Goal: Transaction & Acquisition: Subscribe to service/newsletter

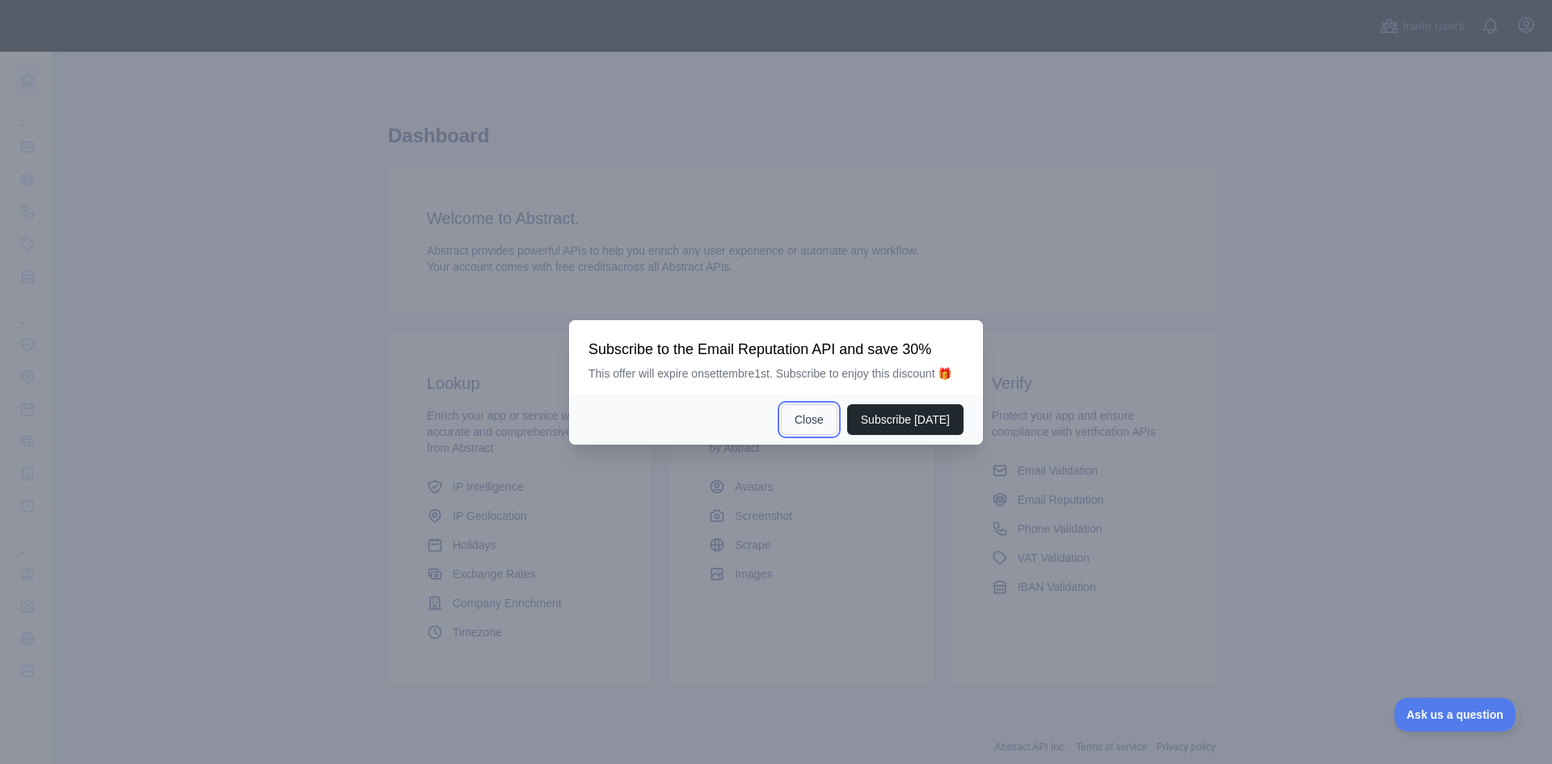
click at [834, 409] on button "Close" at bounding box center [809, 419] width 57 height 31
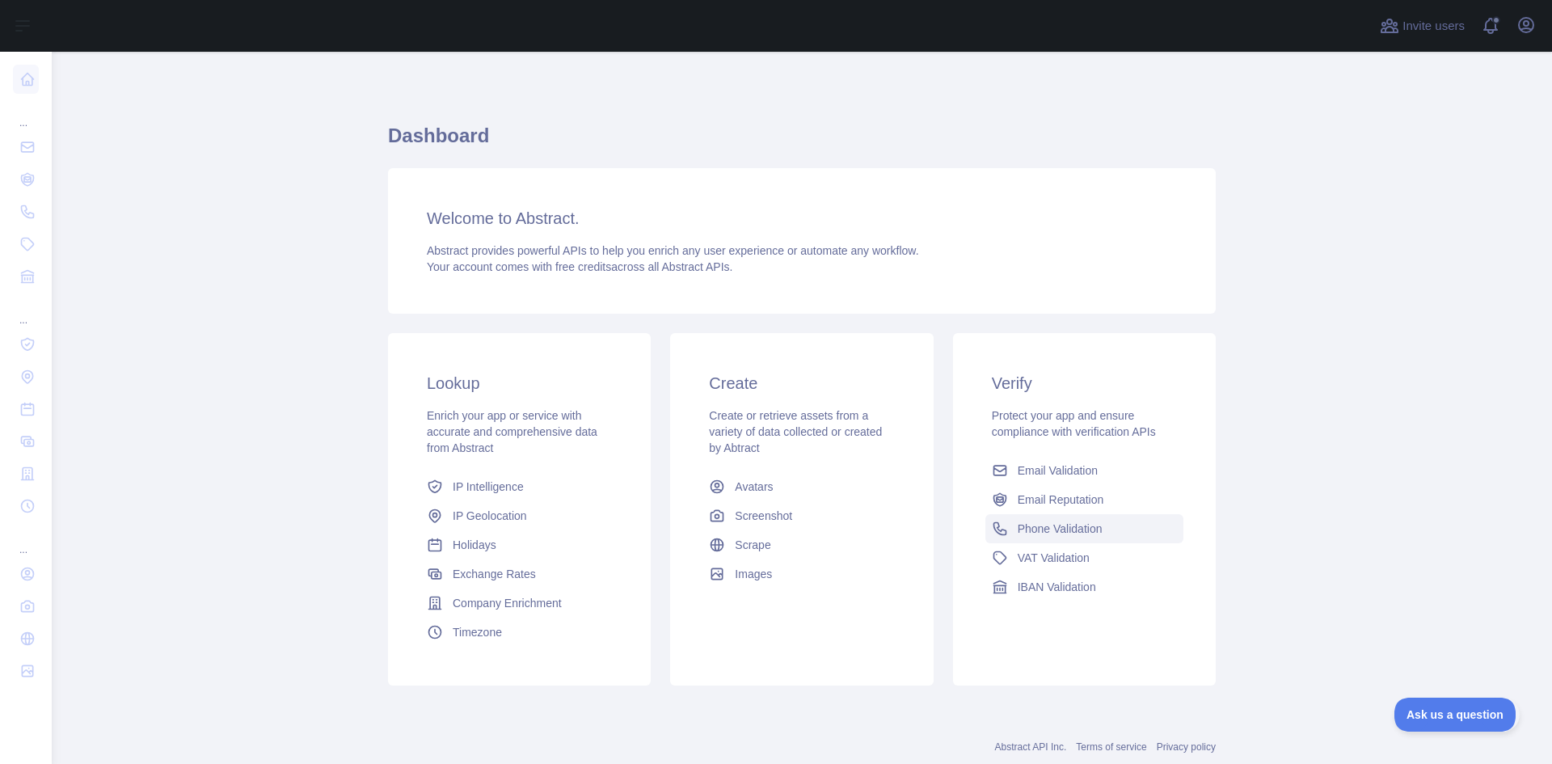
click at [998, 530] on icon at bounding box center [1000, 529] width 12 height 12
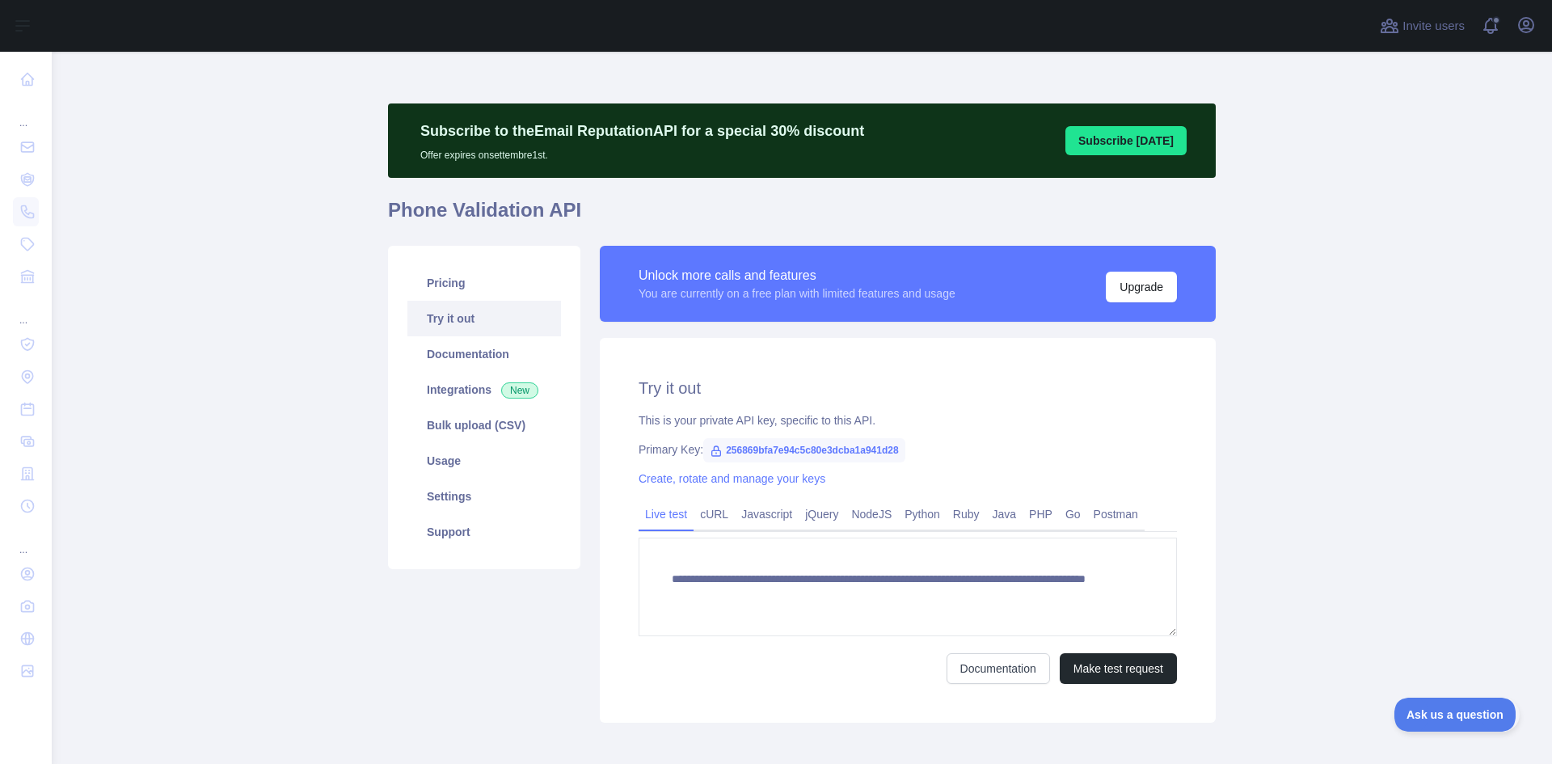
click at [758, 449] on span "256869bfa7e94c5c80e3dcba1a941d28" at bounding box center [804, 450] width 202 height 24
click at [913, 506] on link "Python" at bounding box center [922, 514] width 49 height 26
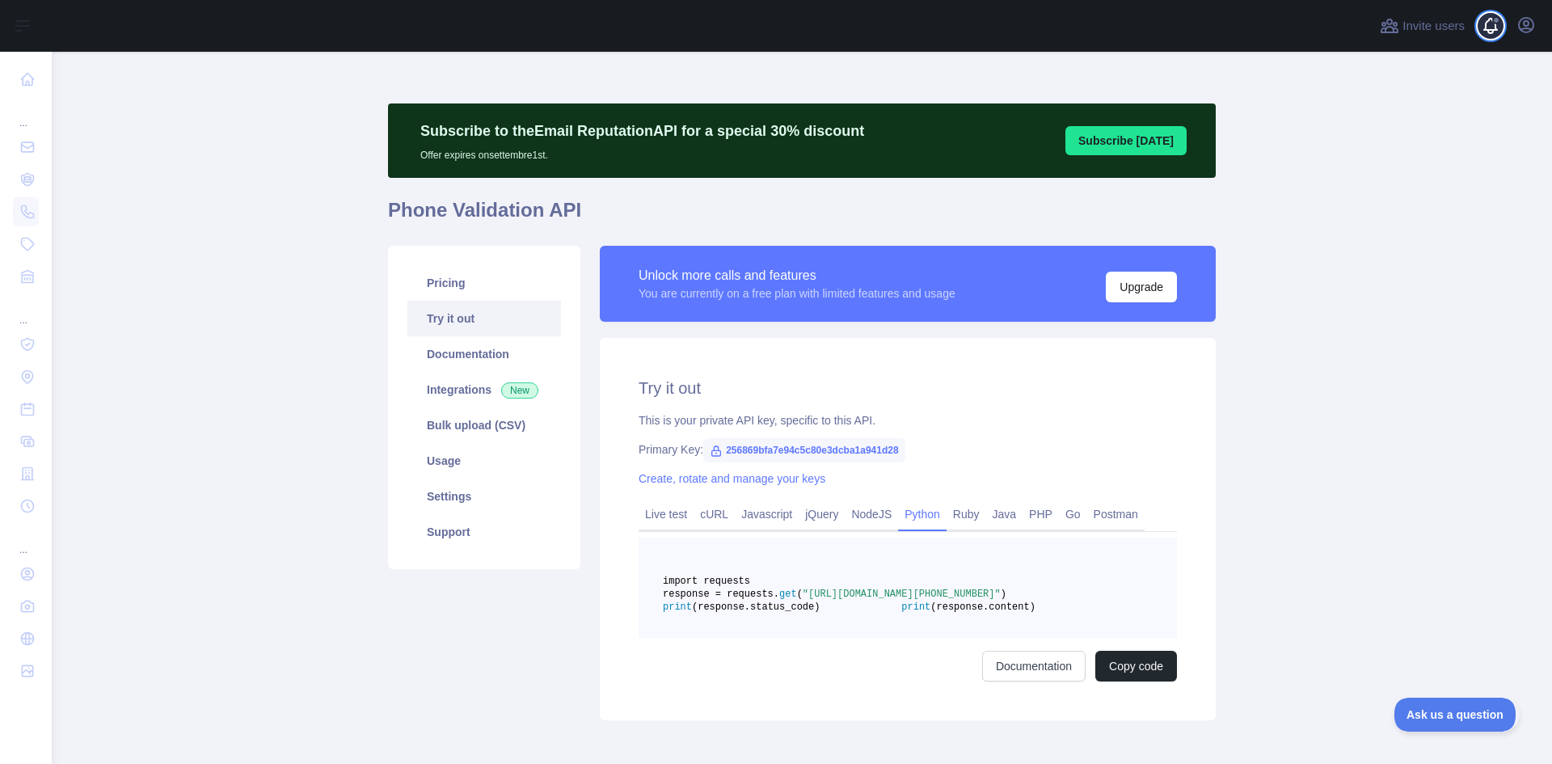
click at [1494, 41] on span at bounding box center [1497, 26] width 32 height 52
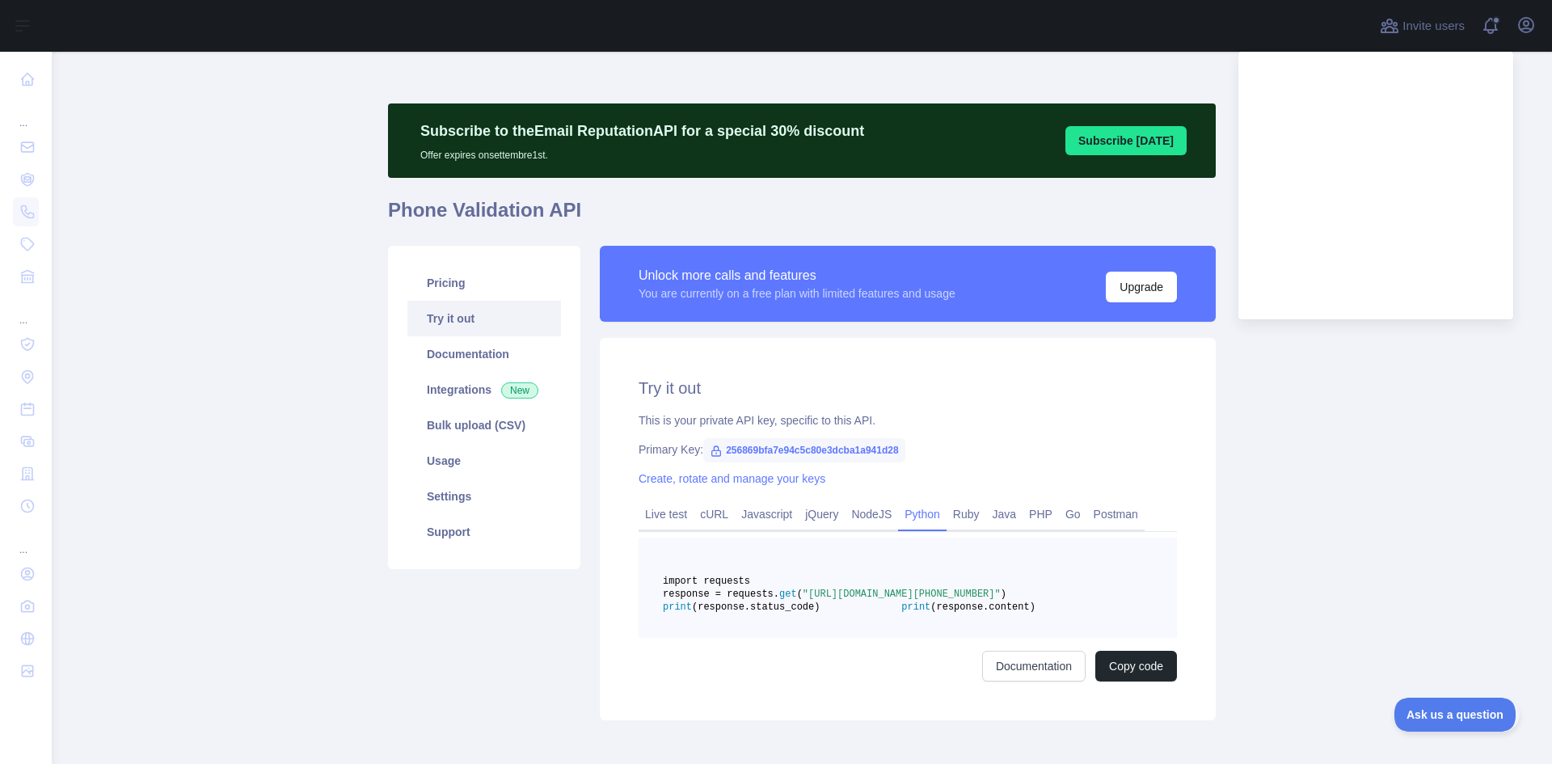
click at [1361, 384] on main "Subscribe to the Email Reputation API for a special 30 % discount Offer expires…" at bounding box center [802, 408] width 1501 height 712
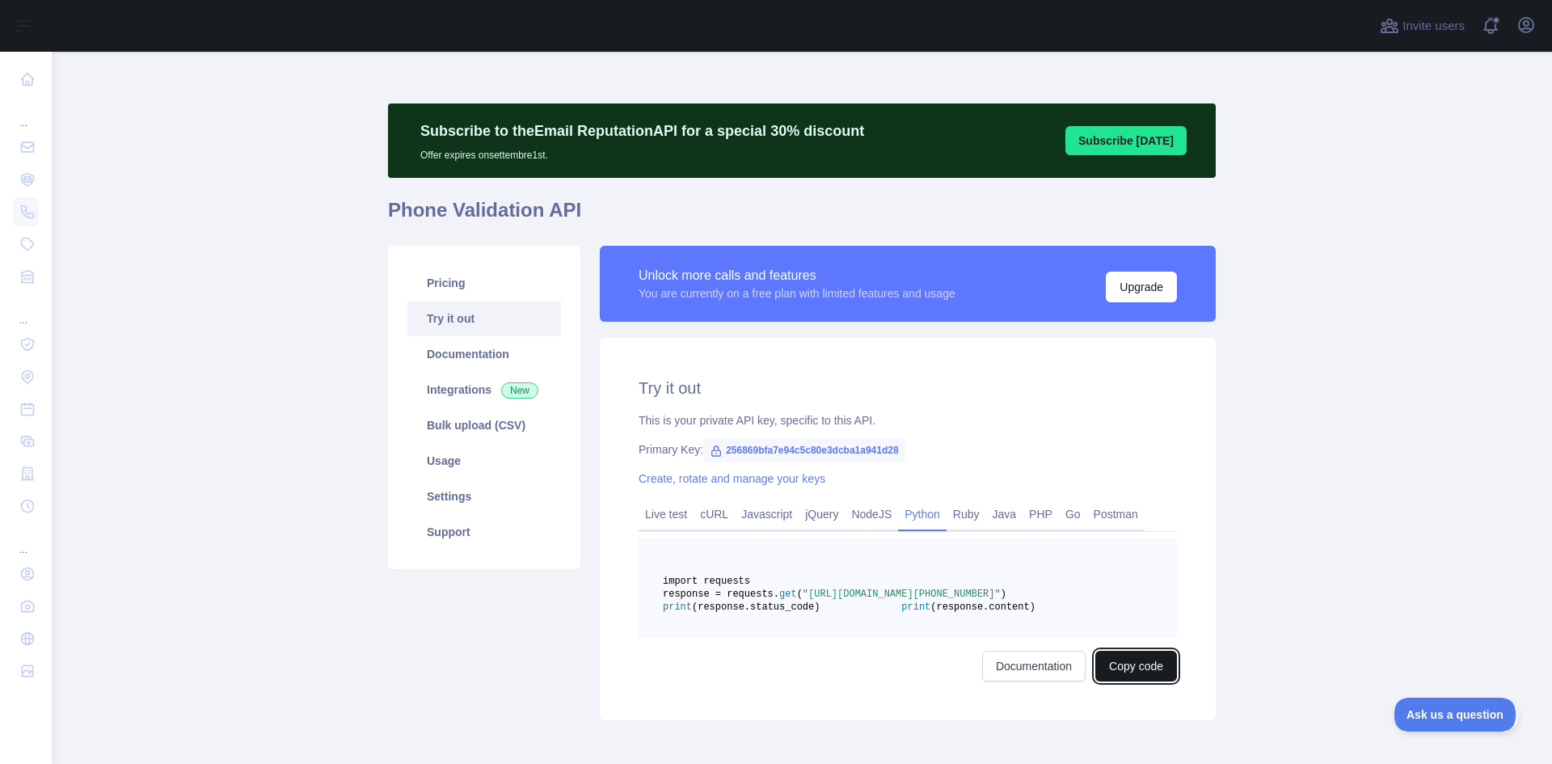
click at [1112, 682] on button "Copy code" at bounding box center [1136, 666] width 82 height 31
click at [324, 660] on main "Subscribe to the Email Reputation API for a special 30 % discount Offer expires…" at bounding box center [802, 408] width 1501 height 712
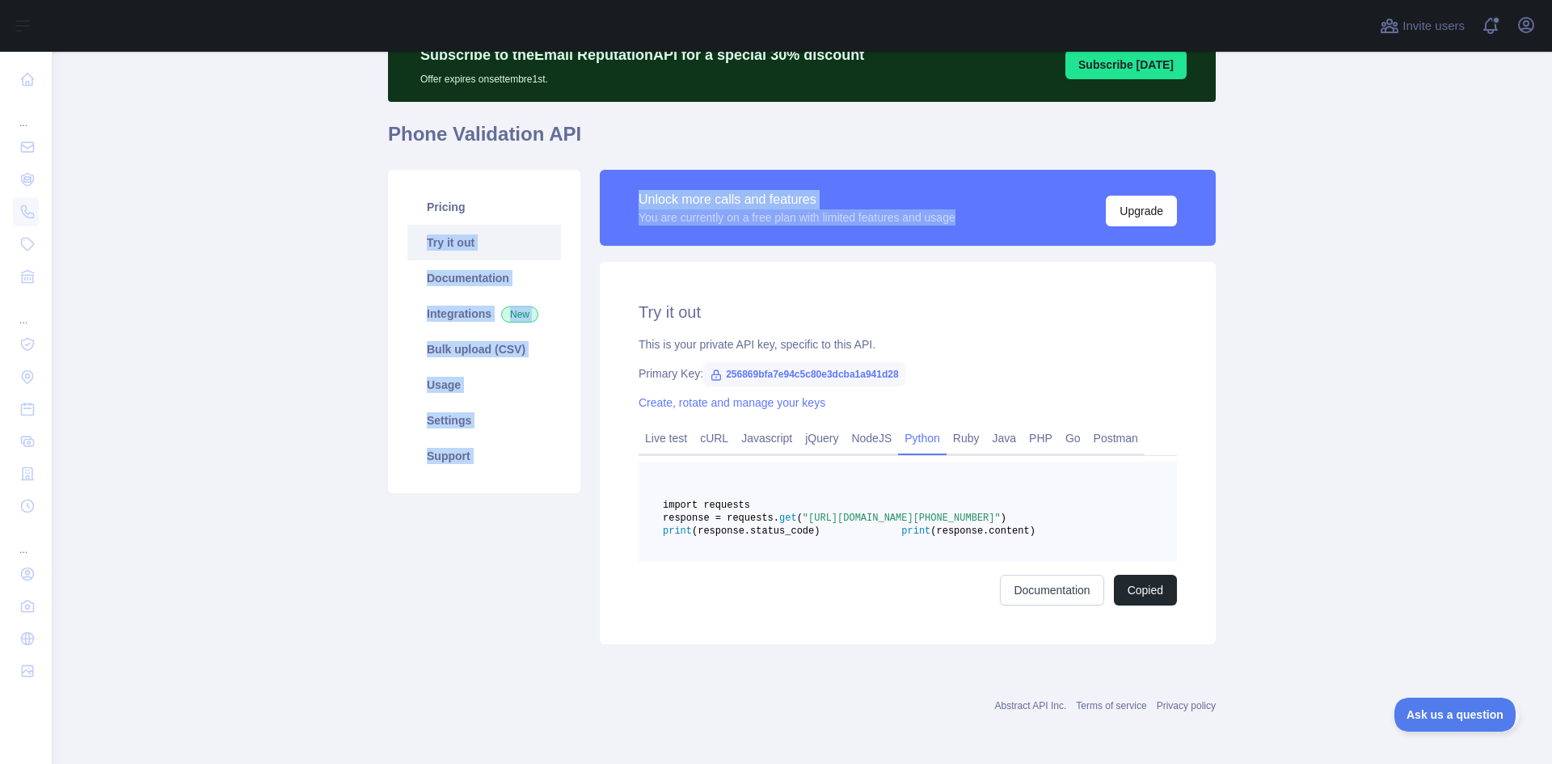
drag, startPoint x: 952, startPoint y: 186, endPoint x: 578, endPoint y: 172, distance: 374.6
click at [578, 172] on div "Pricing Try it out Documentation Integrations New Bulk upload (CSV) Usage Setti…" at bounding box center [801, 407] width 847 height 494
click at [454, 530] on div "Pricing Try it out Documentation Integrations New Bulk upload (CSV) Usage Setti…" at bounding box center [484, 407] width 212 height 475
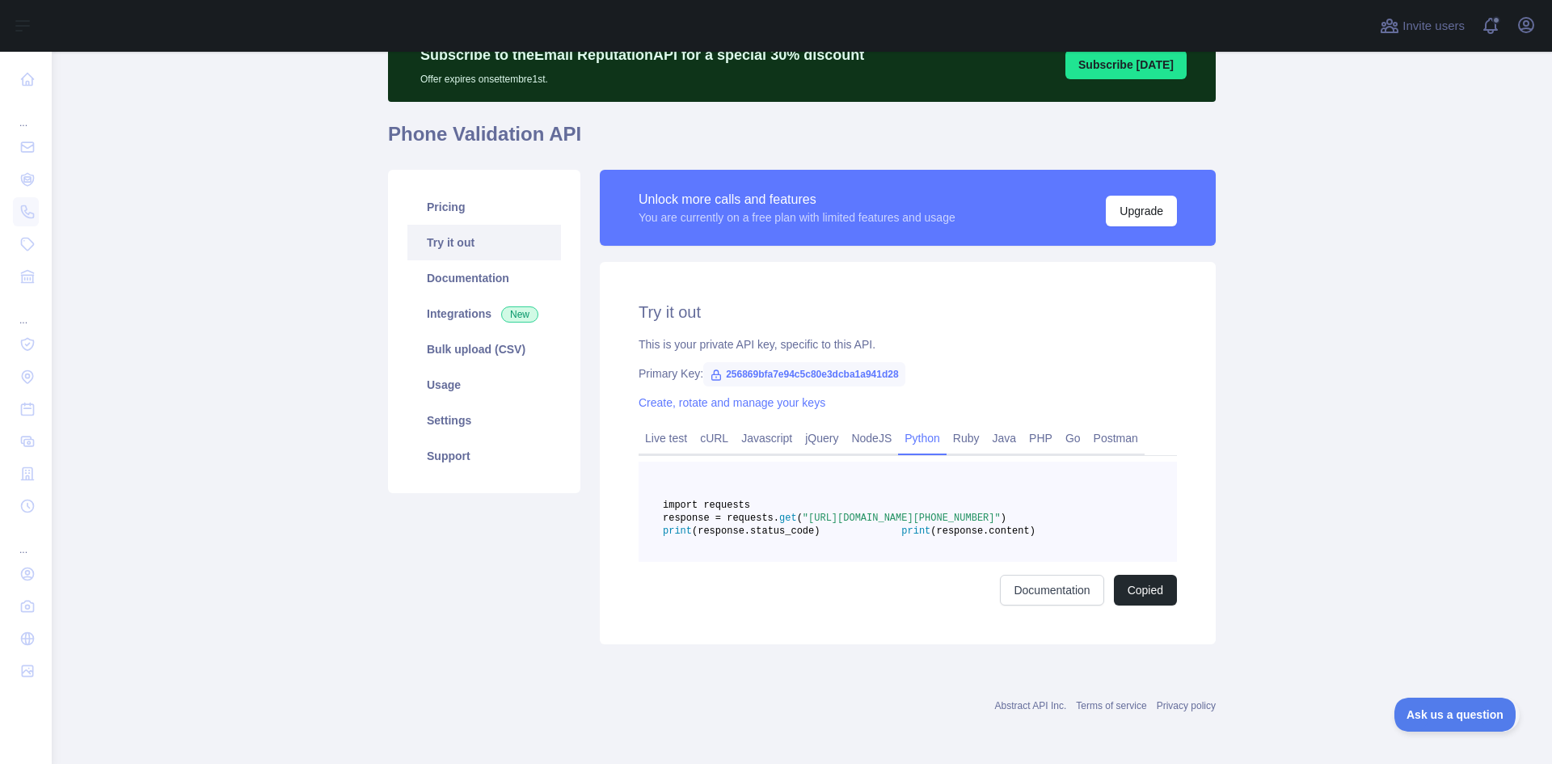
scroll to position [34, 0]
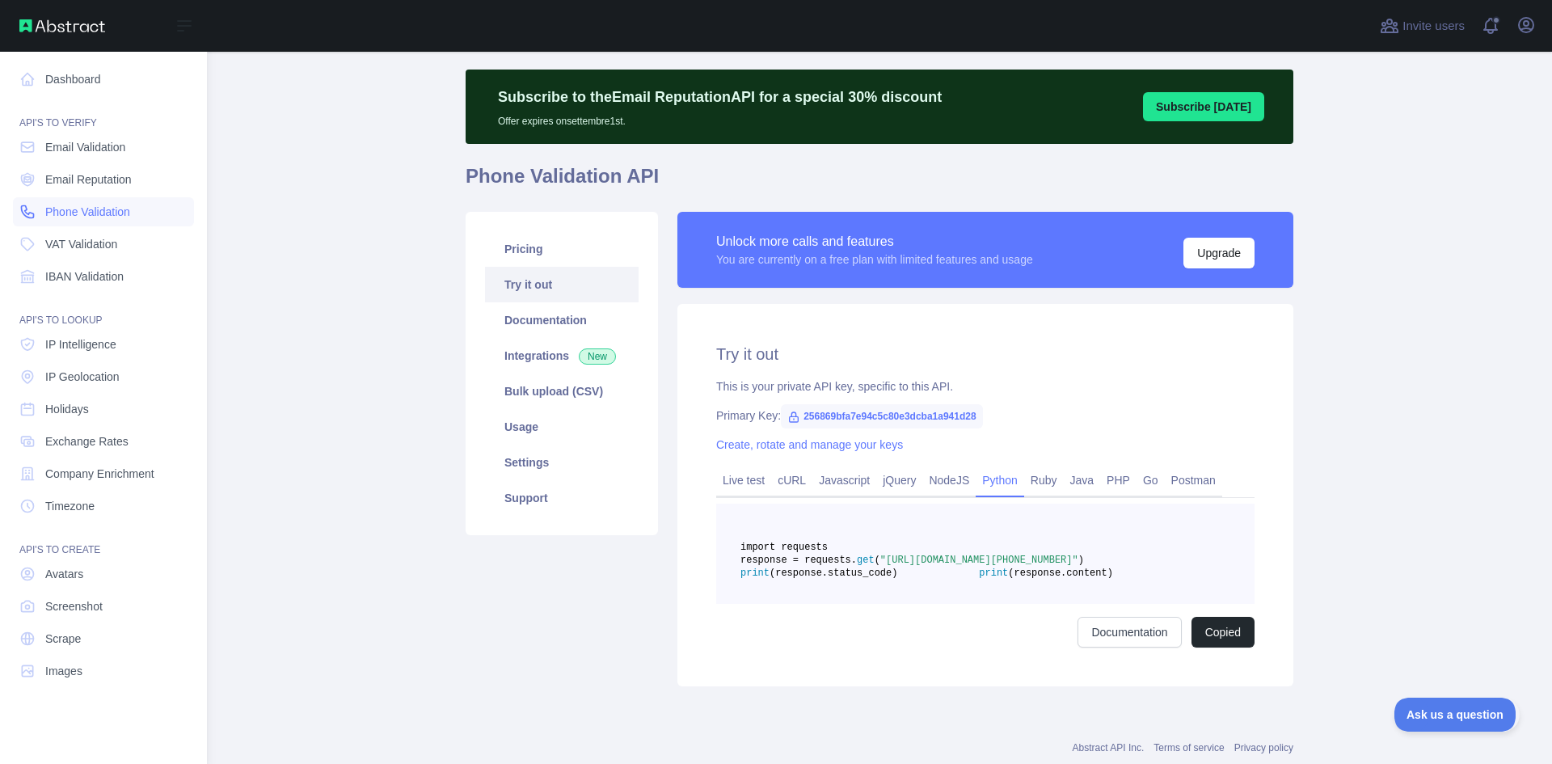
click at [102, 218] on span "Phone Validation" at bounding box center [87, 212] width 85 height 16
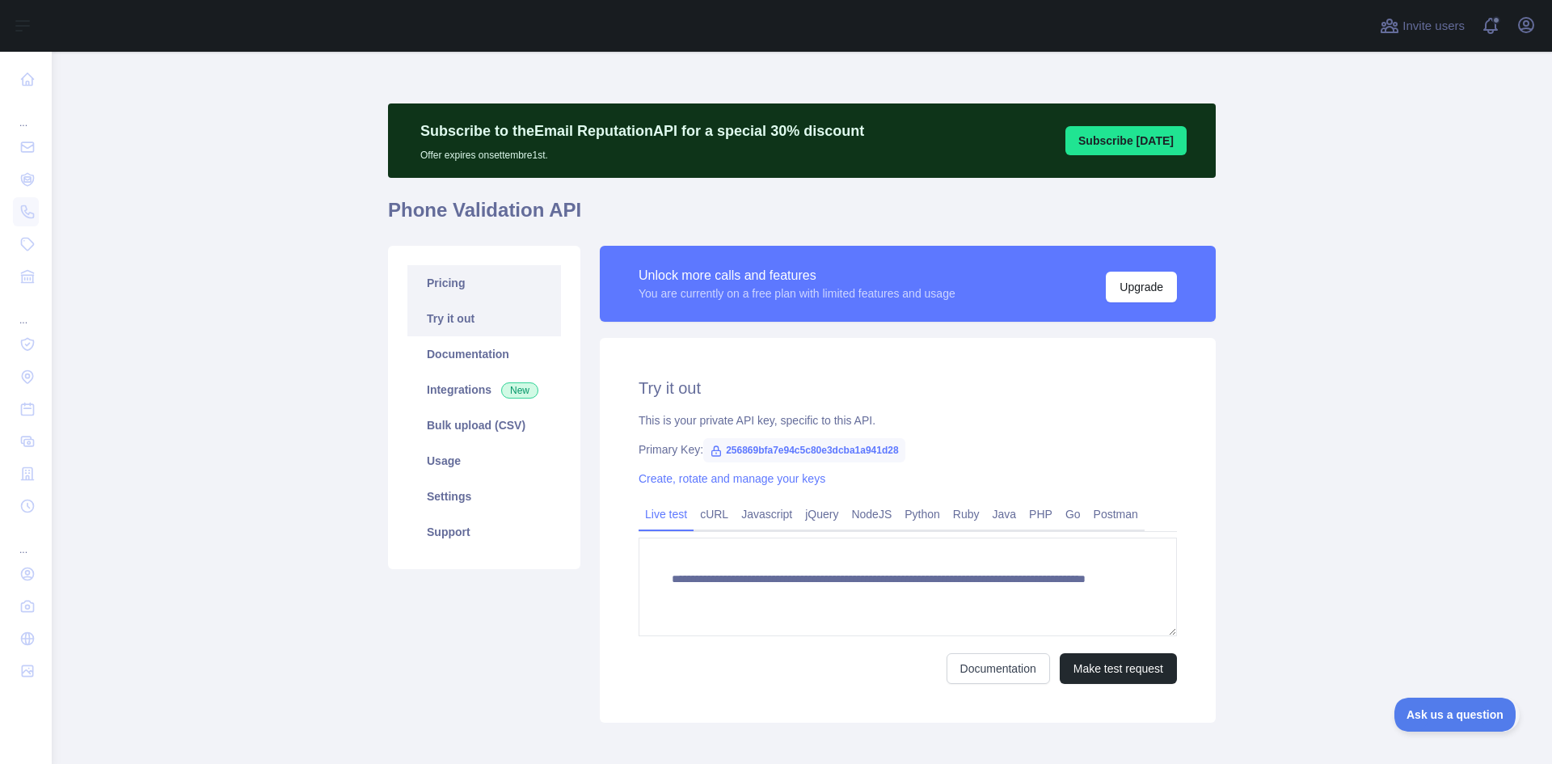
click at [432, 285] on link "Pricing" at bounding box center [484, 283] width 154 height 36
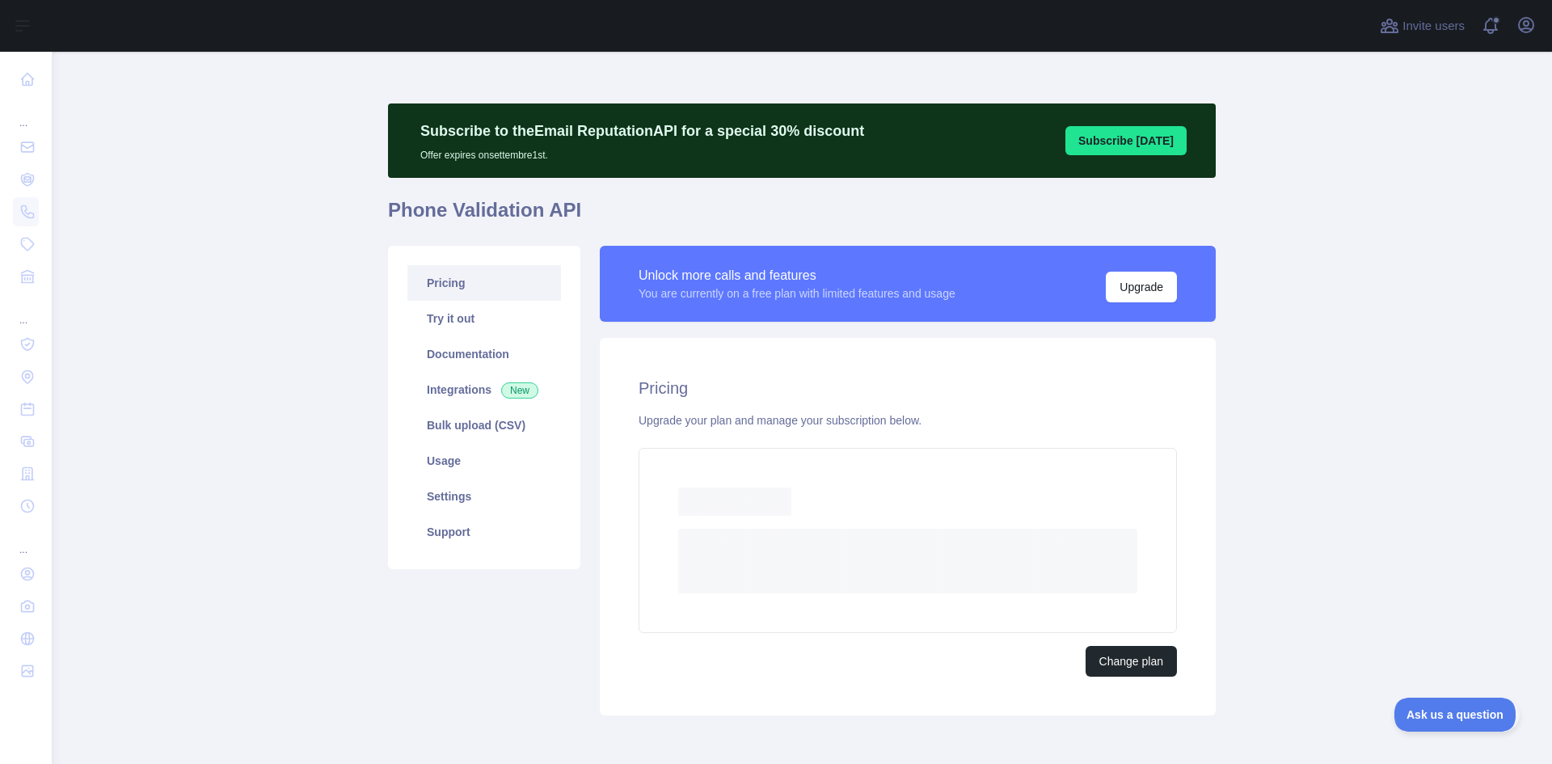
scroll to position [27, 0]
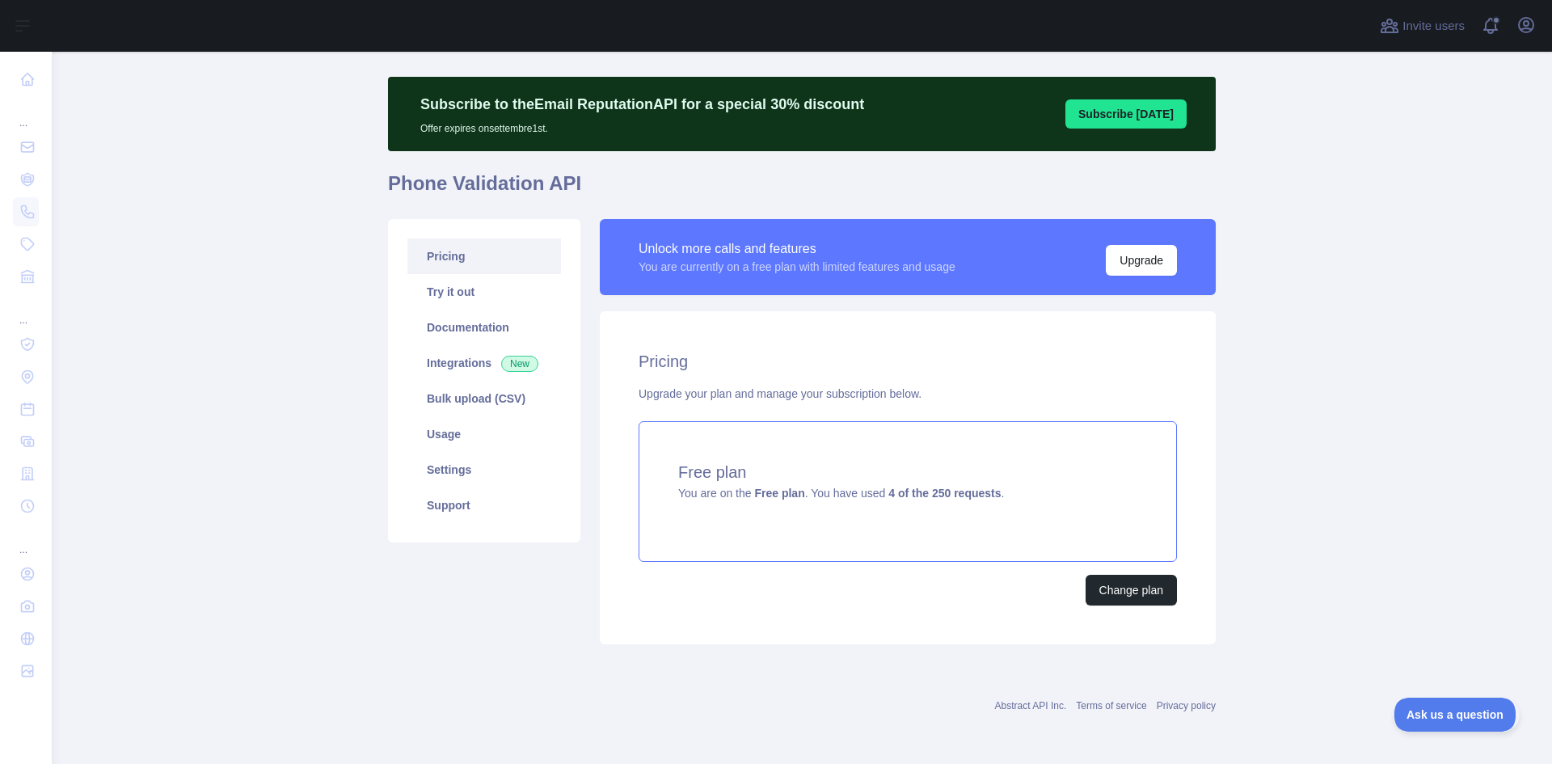
click at [718, 525] on div "Free plan You are on the Free plan . You have used 4 of the 250 requests ." at bounding box center [908, 491] width 538 height 141
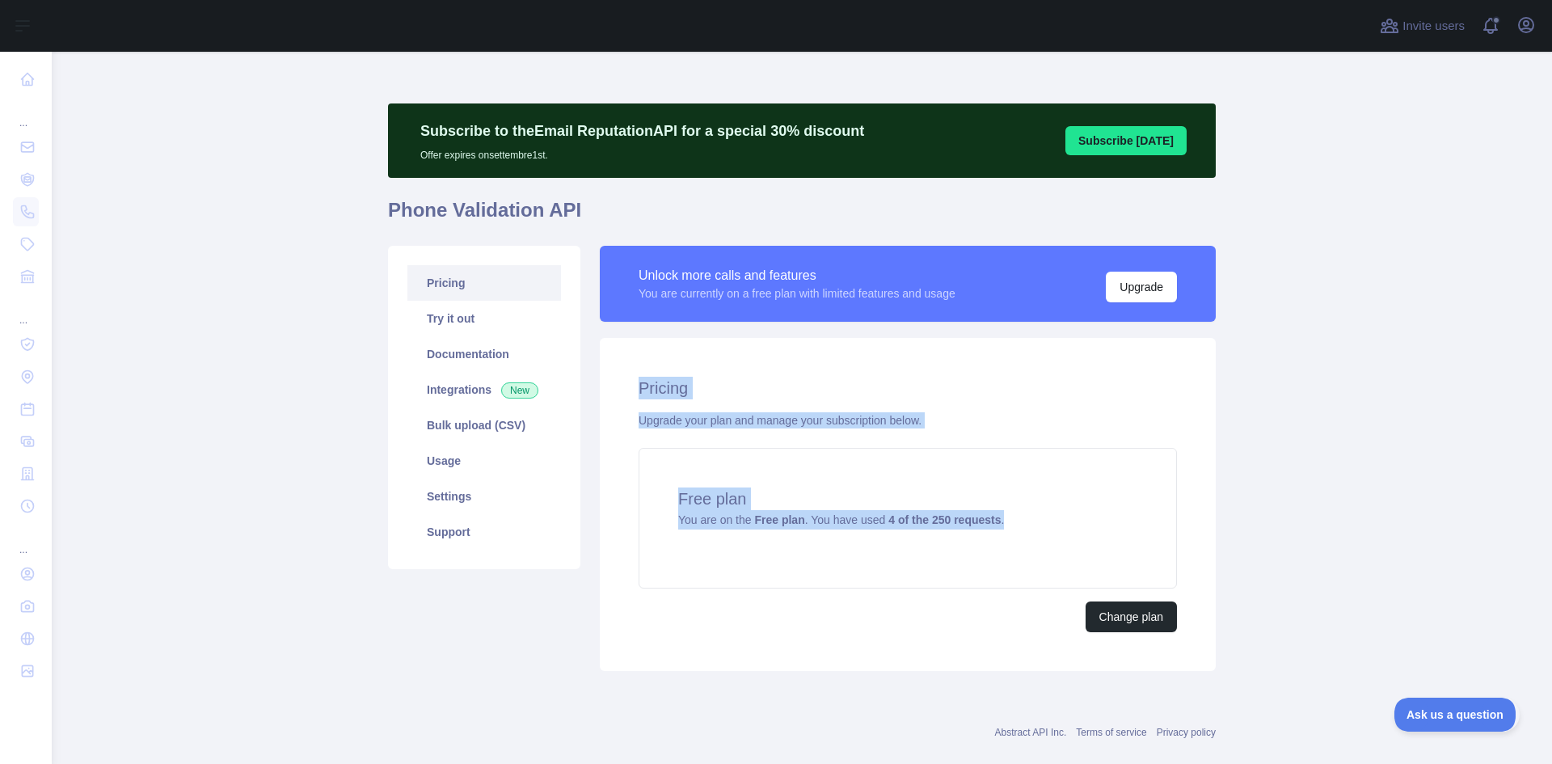
drag, startPoint x: 906, startPoint y: 523, endPoint x: 611, endPoint y: 384, distance: 326.2
click at [611, 384] on div "Pricing Upgrade your plan and manage your subscription below. Free plan You are…" at bounding box center [908, 504] width 616 height 333
copy div "Pricing Upgrade your plan and manage your subscription below. Free plan You are…"
